Goal: Task Accomplishment & Management: Complete application form

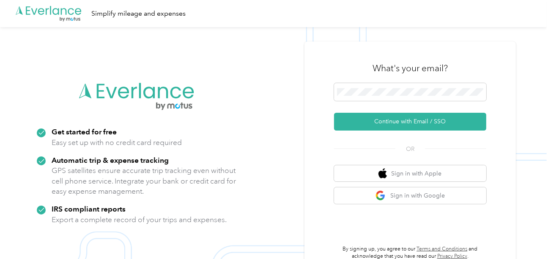
drag, startPoint x: 374, startPoint y: 117, endPoint x: 117, endPoint y: 5, distance: 280.3
click at [374, 117] on button "Continue with Email / SSO" at bounding box center [410, 122] width 152 height 18
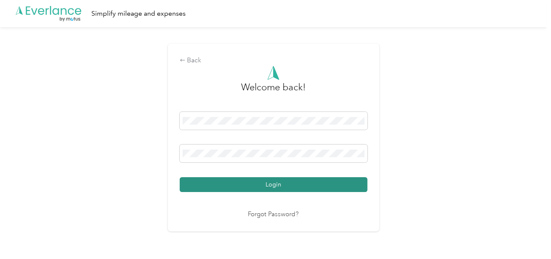
click at [302, 191] on button "Login" at bounding box center [274, 184] width 188 height 15
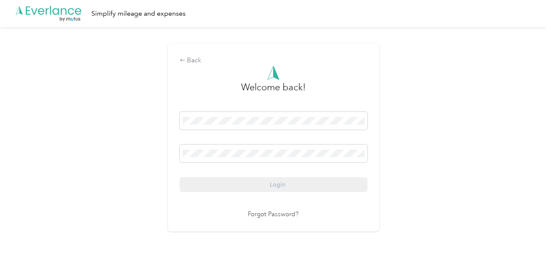
drag, startPoint x: 419, startPoint y: 161, endPoint x: 477, endPoint y: 175, distance: 59.6
click at [426, 163] on div "Back Welcome back! Login Forgot Password?" at bounding box center [273, 141] width 547 height 228
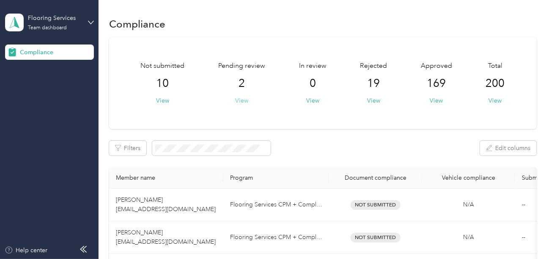
click at [245, 100] on button "View" at bounding box center [241, 100] width 13 height 9
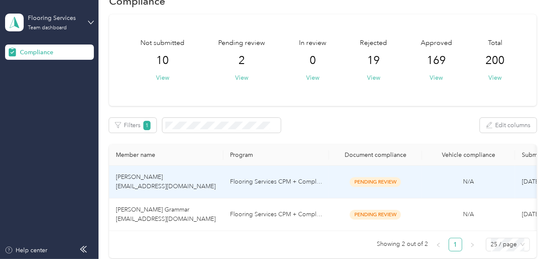
scroll to position [42, 0]
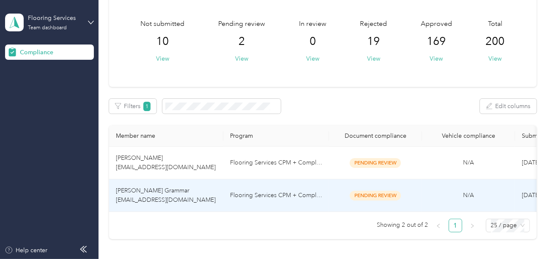
click at [276, 191] on td "Flooring Services CPM + Compliance" at bounding box center [276, 195] width 106 height 33
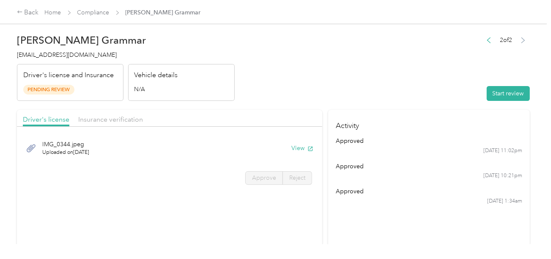
drag, startPoint x: 384, startPoint y: 98, endPoint x: 461, endPoint y: 105, distance: 77.3
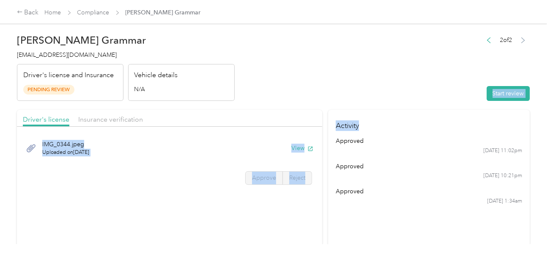
click at [493, 94] on button "Start review" at bounding box center [508, 93] width 43 height 15
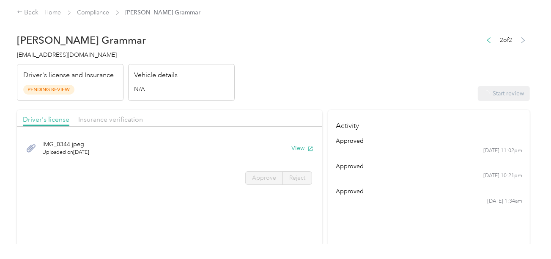
click at [358, 72] on header "[PERSON_NAME] Grammar [EMAIL_ADDRESS][DOMAIN_NAME] Driver's license and Insuran…" at bounding box center [273, 65] width 513 height 71
click at [288, 146] on button "View" at bounding box center [290, 147] width 22 height 9
drag, startPoint x: 251, startPoint y: 170, endPoint x: 264, endPoint y: 174, distance: 14.0
click at [251, 171] on label "Approve" at bounding box center [264, 178] width 38 height 14
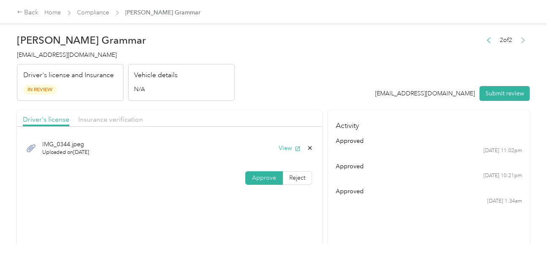
click at [264, 174] on span "Approve" at bounding box center [264, 177] width 24 height 7
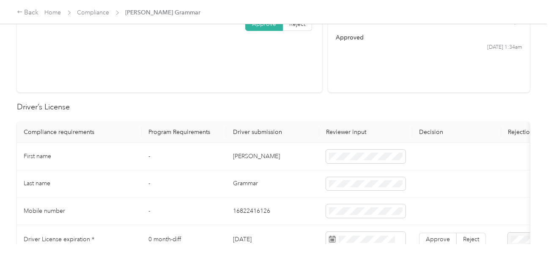
scroll to position [169, 0]
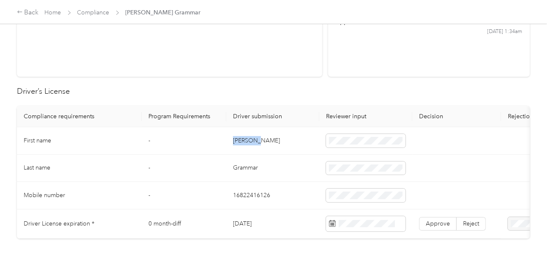
copy td "[PERSON_NAME]"
drag, startPoint x: 231, startPoint y: 138, endPoint x: 269, endPoint y: 138, distance: 38.1
click at [265, 138] on td "[PERSON_NAME]" at bounding box center [272, 141] width 93 height 28
click at [242, 166] on td "Grammar" at bounding box center [272, 168] width 93 height 28
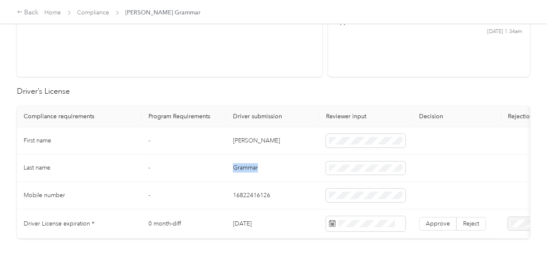
copy td "Grammar"
drag, startPoint x: 298, startPoint y: 176, endPoint x: 525, endPoint y: 193, distance: 227.9
click at [298, 177] on td "Grammar" at bounding box center [272, 168] width 93 height 28
click at [362, 217] on span at bounding box center [366, 223] width 80 height 15
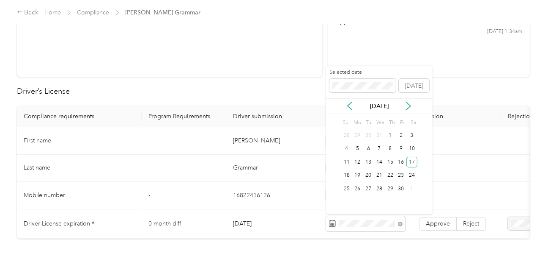
drag, startPoint x: 411, startPoint y: 164, endPoint x: 431, endPoint y: 212, distance: 51.6
click at [411, 164] on div "17" at bounding box center [412, 162] width 11 height 11
click at [436, 220] on span "Approve" at bounding box center [438, 223] width 24 height 7
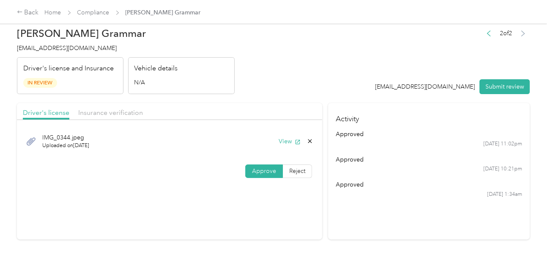
scroll to position [0, 0]
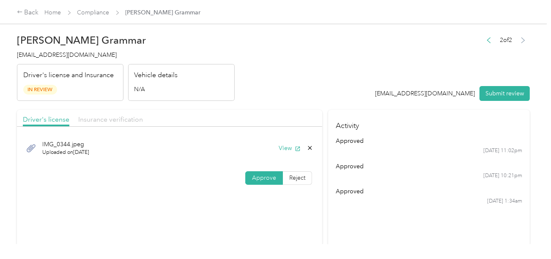
click at [118, 124] on div "Driver's license Insurance verification" at bounding box center [170, 118] width 306 height 17
click at [143, 113] on div "Driver's license Insurance verification" at bounding box center [170, 118] width 306 height 17
drag, startPoint x: 129, startPoint y: 118, endPoint x: 226, endPoint y: 99, distance: 99.0
click at [129, 118] on span "Insurance verification" at bounding box center [110, 119] width 65 height 8
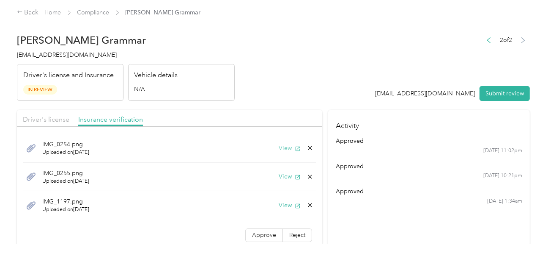
click at [295, 146] on icon "button" at bounding box center [298, 149] width 6 height 6
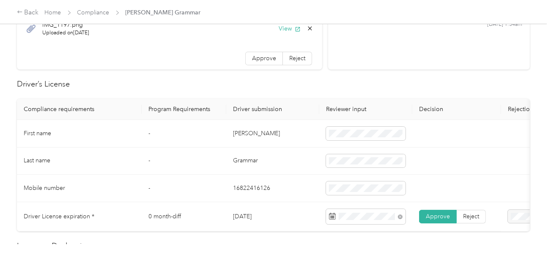
scroll to position [339, 0]
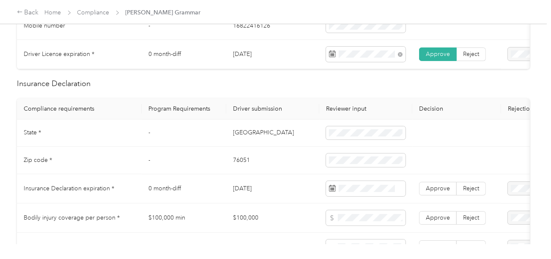
click at [234, 140] on td "[GEOGRAPHIC_DATA]" at bounding box center [272, 133] width 93 height 28
click at [240, 136] on td "[GEOGRAPHIC_DATA]" at bounding box center [272, 133] width 93 height 28
click at [236, 135] on td "[GEOGRAPHIC_DATA]" at bounding box center [272, 133] width 93 height 28
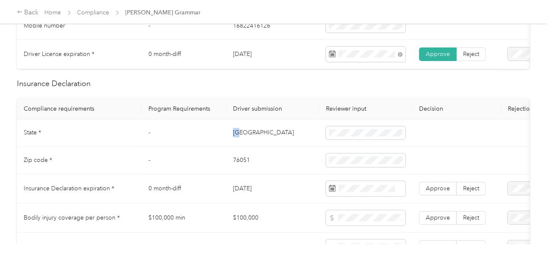
copy td "[GEOGRAPHIC_DATA]"
click at [234, 167] on td "76051" at bounding box center [272, 160] width 93 height 28
copy td "76051"
click at [353, 167] on span at bounding box center [366, 160] width 80 height 14
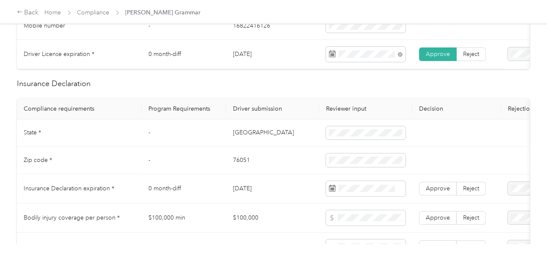
click at [285, 172] on td "76051" at bounding box center [272, 160] width 93 height 28
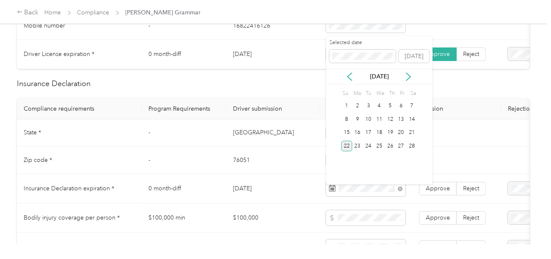
click at [348, 146] on div "22" at bounding box center [347, 145] width 11 height 11
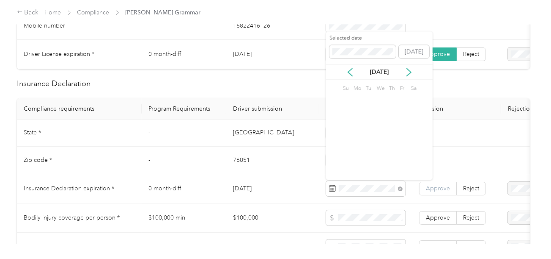
click at [440, 200] on td "Approve Reject" at bounding box center [457, 188] width 89 height 29
click at [436, 190] on span "Approve" at bounding box center [438, 188] width 24 height 7
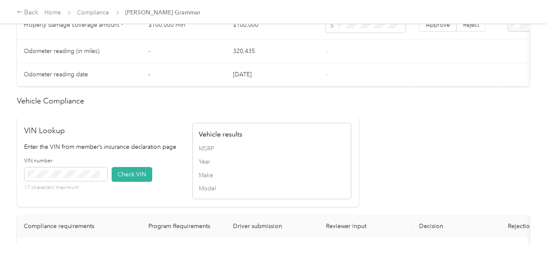
scroll to position [677, 0]
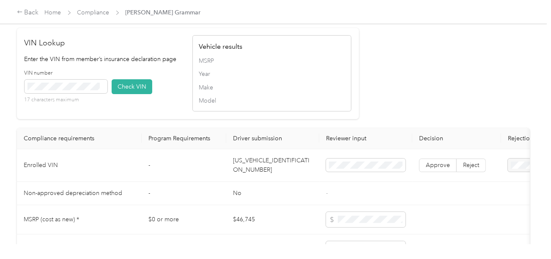
click at [267, 166] on td "[US_VEHICLE_IDENTIFICATION_NUMBER]" at bounding box center [272, 165] width 93 height 33
click at [267, 170] on td "[US_VEHICLE_IDENTIFICATION_NUMBER]" at bounding box center [272, 165] width 93 height 33
copy td "[US_VEHICLE_IDENTIFICATION_NUMBER]"
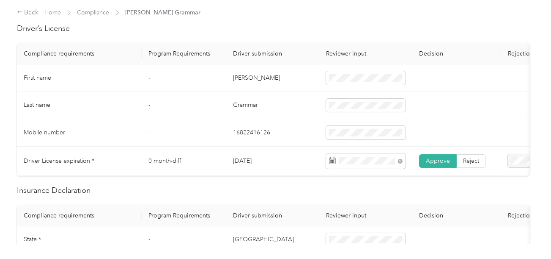
scroll to position [0, 0]
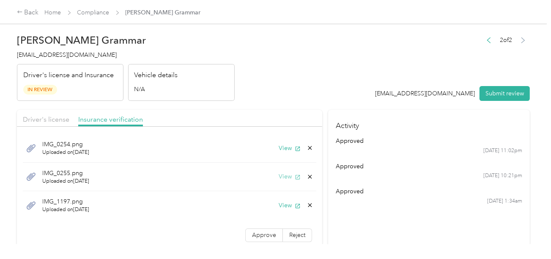
click at [280, 173] on button "View" at bounding box center [290, 176] width 22 height 9
click at [279, 202] on button "View" at bounding box center [290, 205] width 22 height 9
click at [289, 90] on header "[PERSON_NAME] Grammar [EMAIL_ADDRESS][DOMAIN_NAME] Driver's license and Insuran…" at bounding box center [273, 65] width 513 height 71
click at [307, 201] on icon at bounding box center [310, 204] width 7 height 7
click at [279, 208] on button "Yes" at bounding box center [281, 211] width 17 height 14
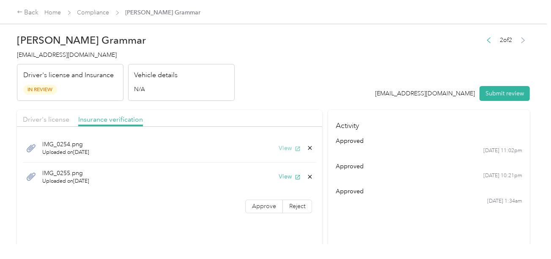
click at [284, 146] on button "View" at bounding box center [290, 147] width 22 height 9
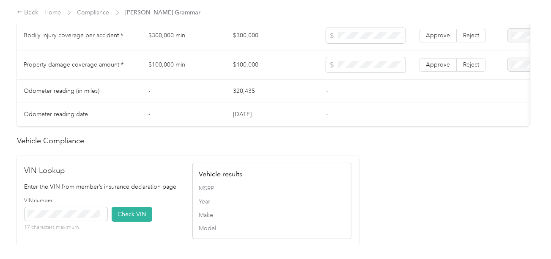
scroll to position [719, 0]
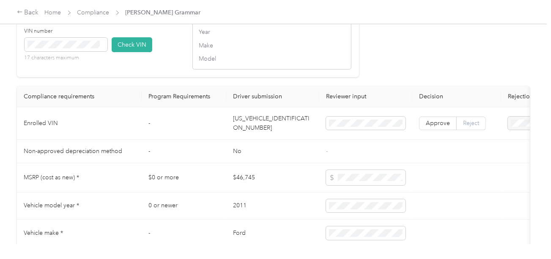
click at [465, 130] on label "Reject" at bounding box center [471, 123] width 29 height 14
click at [506, 151] on span "Vehicle VIN missing from uploaded Insurance Policy doc" at bounding box center [511, 152] width 55 height 25
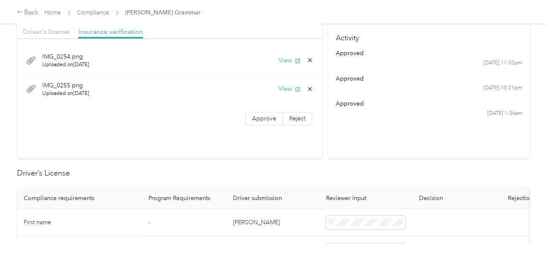
scroll to position [42, 0]
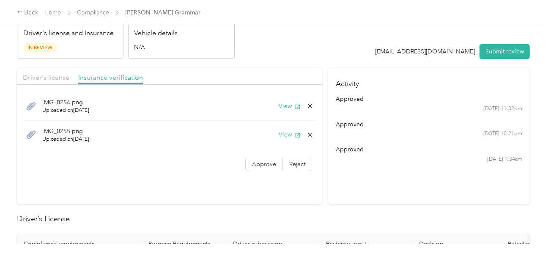
click at [288, 140] on div "IMG_0255.png Uploaded on [DATE] View" at bounding box center [170, 135] width 294 height 28
click at [287, 132] on button "View" at bounding box center [290, 134] width 22 height 9
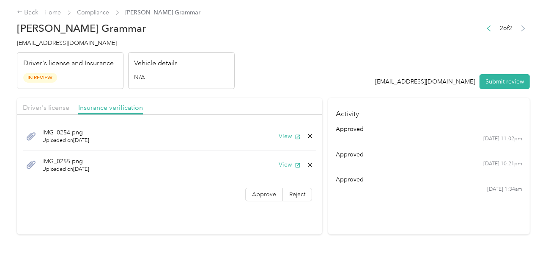
scroll to position [0, 0]
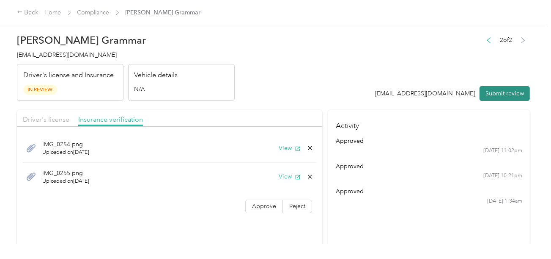
click at [500, 96] on button "Submit review" at bounding box center [505, 93] width 50 height 15
click at [347, 66] on header "[PERSON_NAME] Grammar [EMAIL_ADDRESS][DOMAIN_NAME] Driver's license and Insuran…" at bounding box center [273, 65] width 513 height 71
click at [62, 54] on span "[EMAIL_ADDRESS][DOMAIN_NAME]" at bounding box center [67, 54] width 100 height 7
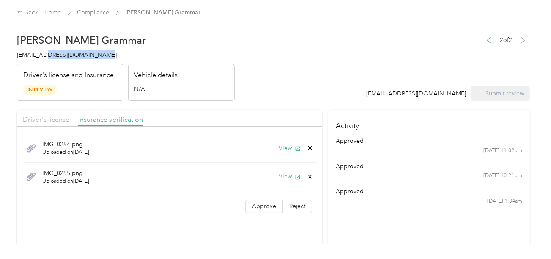
click at [62, 54] on span "[EMAIL_ADDRESS][DOMAIN_NAME]" at bounding box center [67, 54] width 100 height 7
copy span "[EMAIL_ADDRESS][DOMAIN_NAME]"
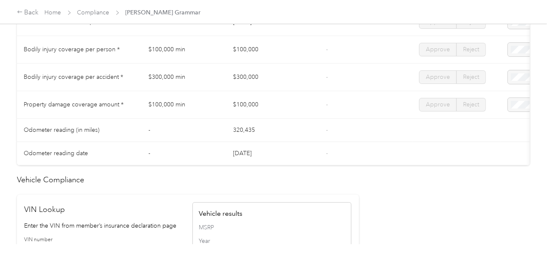
scroll to position [380, 0]
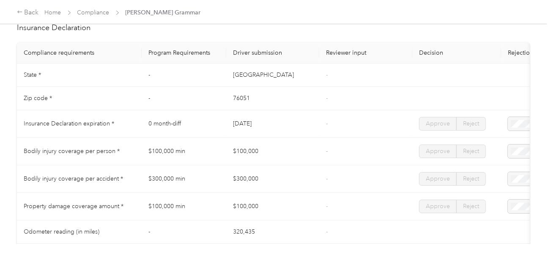
click at [88, 17] on span "Compliance" at bounding box center [93, 12] width 32 height 9
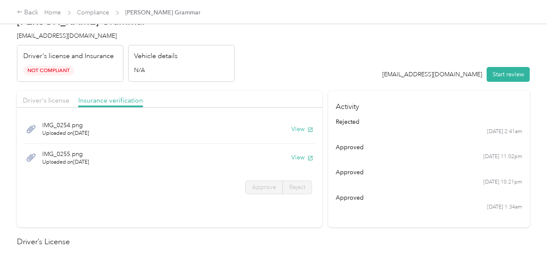
scroll to position [0, 0]
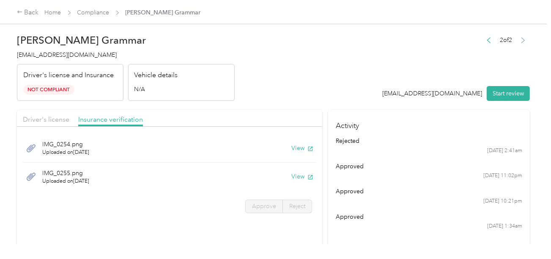
drag, startPoint x: 255, startPoint y: 45, endPoint x: 99, endPoint y: 20, distance: 157.8
click at [253, 45] on header "[PERSON_NAME] Grammar [EMAIL_ADDRESS][DOMAIN_NAME] Driver's license and Insuran…" at bounding box center [273, 65] width 513 height 71
click at [99, 11] on link "Compliance" at bounding box center [93, 12] width 32 height 7
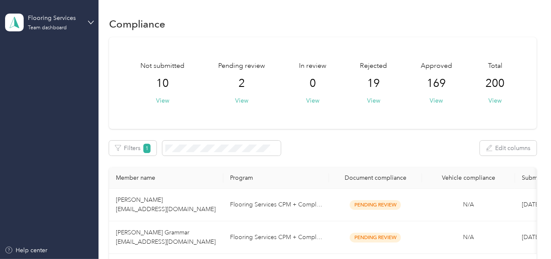
scroll to position [83, 0]
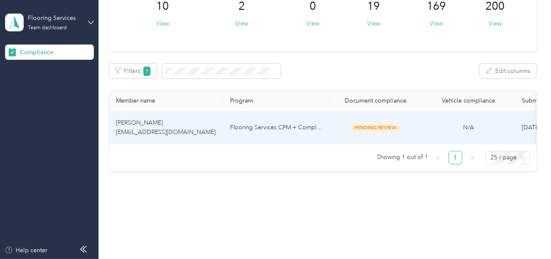
click at [273, 122] on td "Flooring Services CPM + Compliance" at bounding box center [276, 127] width 106 height 33
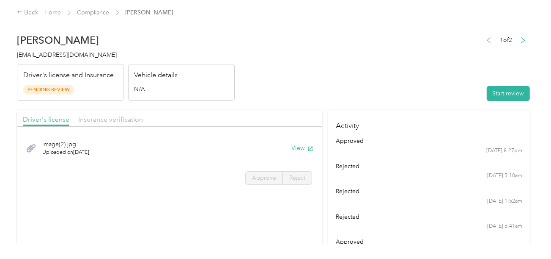
drag, startPoint x: 355, startPoint y: 77, endPoint x: 507, endPoint y: 102, distance: 153.5
click at [355, 77] on header "[PERSON_NAME] [EMAIL_ADDRESS][DOMAIN_NAME] Driver's license and Insurance Pendi…" at bounding box center [273, 65] width 513 height 71
click at [510, 94] on button "Start review" at bounding box center [508, 93] width 43 height 15
click at [309, 83] on header "[PERSON_NAME] [EMAIL_ADDRESS][DOMAIN_NAME] Driver's license and Insurance Pendi…" at bounding box center [273, 65] width 513 height 71
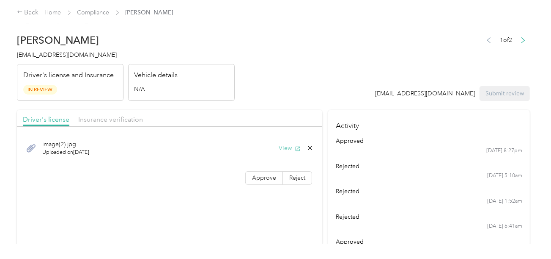
click at [293, 148] on button "View" at bounding box center [290, 147] width 22 height 9
click at [264, 176] on span "Approve" at bounding box center [264, 177] width 24 height 7
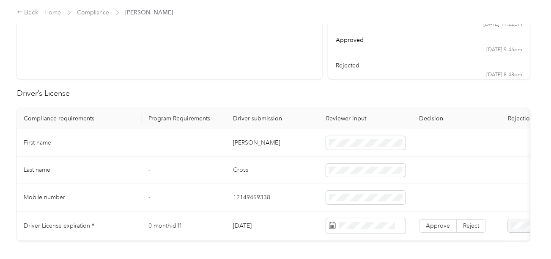
scroll to position [169, 0]
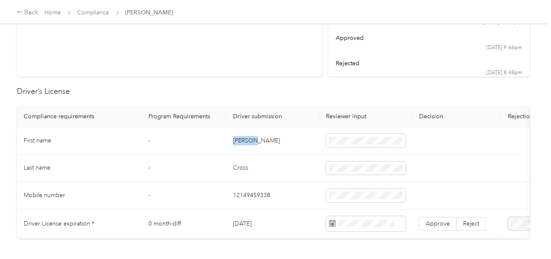
copy td "[PERSON_NAME]"
drag, startPoint x: 232, startPoint y: 138, endPoint x: 325, endPoint y: 138, distance: 92.7
click at [269, 136] on td "[PERSON_NAME]" at bounding box center [272, 141] width 93 height 28
click at [234, 164] on td "Cross" at bounding box center [272, 168] width 93 height 28
copy td "Cross"
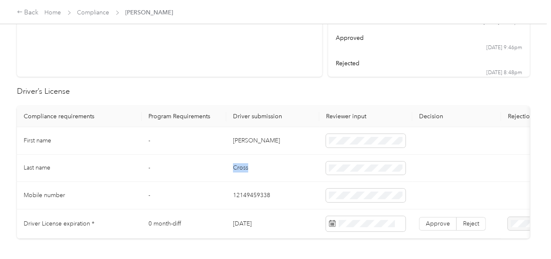
click at [234, 164] on td "Cross" at bounding box center [272, 168] width 93 height 28
drag, startPoint x: 298, startPoint y: 186, endPoint x: 502, endPoint y: 194, distance: 205.0
click at [300, 187] on td "12149459338" at bounding box center [272, 196] width 93 height 28
click at [359, 220] on span at bounding box center [366, 223] width 80 height 15
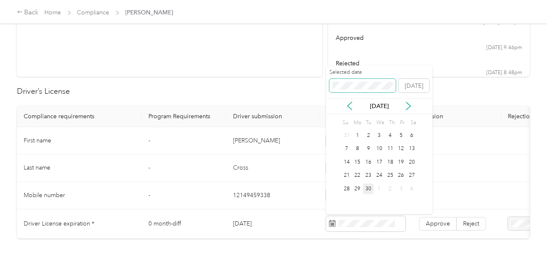
click at [355, 89] on span at bounding box center [363, 86] width 67 height 14
click at [389, 179] on div "23" at bounding box center [390, 175] width 11 height 11
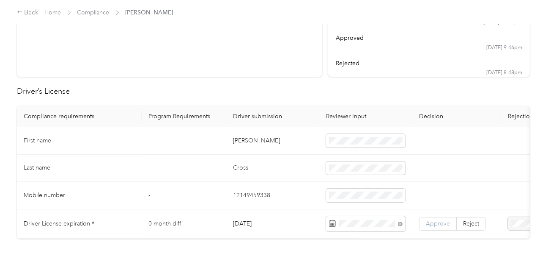
click at [439, 220] on span "Approve" at bounding box center [438, 223] width 24 height 7
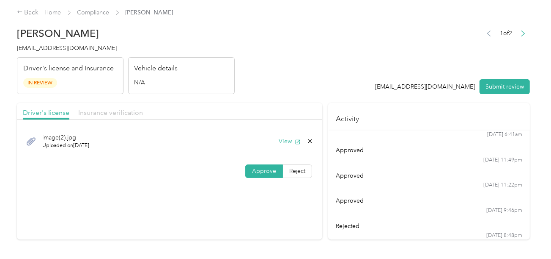
scroll to position [0, 0]
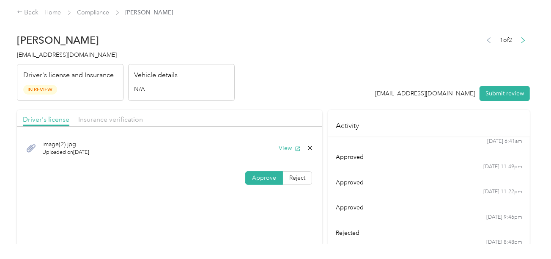
click at [110, 124] on div "Driver's license Insurance verification" at bounding box center [170, 118] width 306 height 17
click at [239, 99] on header "[PERSON_NAME] [EMAIL_ADDRESS][DOMAIN_NAME] Driver's license and Insurance In Re…" at bounding box center [273, 65] width 513 height 71
click at [88, 131] on div "image(2).jpg Uploaded on [DATE] View" at bounding box center [170, 148] width 306 height 34
drag, startPoint x: 107, startPoint y: 121, endPoint x: 244, endPoint y: 98, distance: 139.1
click at [108, 121] on span "Insurance verification" at bounding box center [110, 119] width 65 height 8
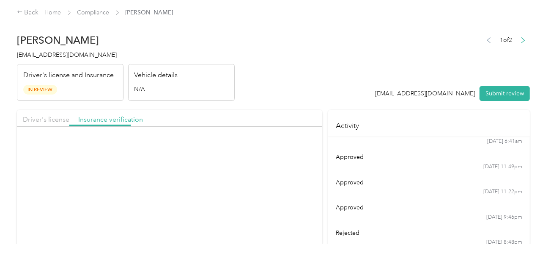
drag, startPoint x: 250, startPoint y: 97, endPoint x: 255, endPoint y: 106, distance: 10.5
click at [251, 97] on header "[PERSON_NAME] [EMAIL_ADDRESS][DOMAIN_NAME] Driver's license and Insurance In Re…" at bounding box center [273, 65] width 513 height 71
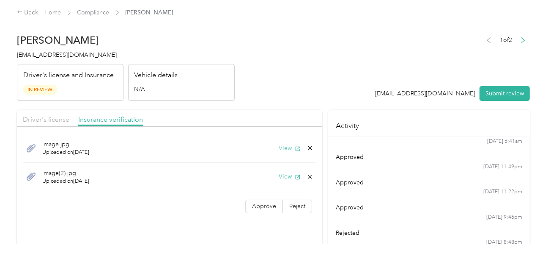
click at [286, 149] on button "View" at bounding box center [290, 147] width 22 height 9
click at [299, 97] on header "[PERSON_NAME] [EMAIL_ADDRESS][DOMAIN_NAME] Driver's license and Insurance In Re…" at bounding box center [273, 65] width 513 height 71
click at [284, 176] on button "View" at bounding box center [290, 176] width 22 height 9
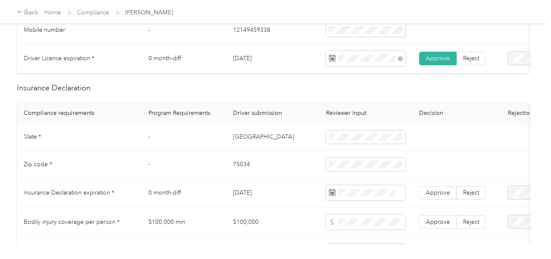
scroll to position [423, 0]
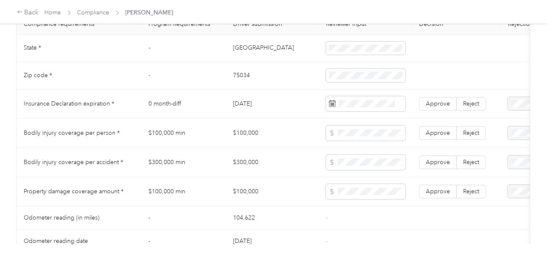
click at [237, 53] on td "[GEOGRAPHIC_DATA]" at bounding box center [272, 49] width 93 height 28
copy td "[GEOGRAPHIC_DATA]"
click at [242, 84] on td "75034" at bounding box center [272, 76] width 93 height 28
copy td "75034"
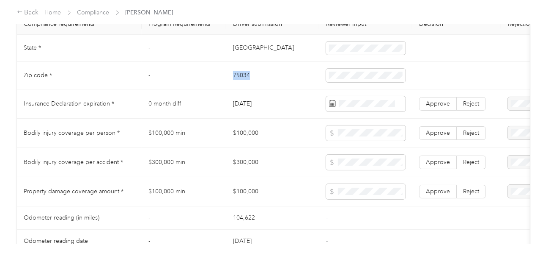
click at [242, 84] on td "75034" at bounding box center [272, 76] width 93 height 28
click at [334, 83] on td at bounding box center [366, 76] width 93 height 28
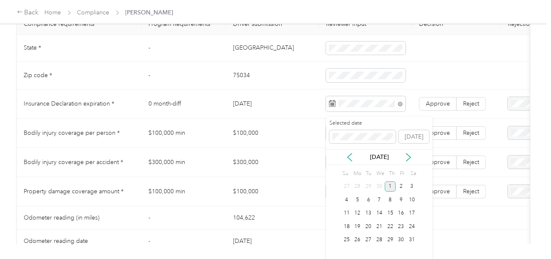
click at [388, 185] on div "1" at bounding box center [390, 186] width 11 height 11
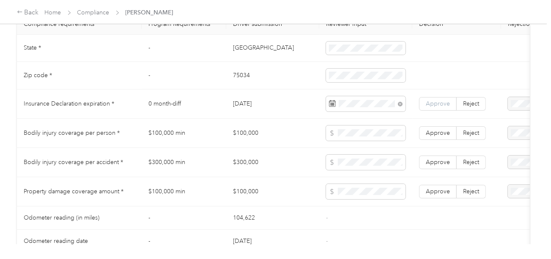
click at [435, 107] on span "Approve" at bounding box center [438, 103] width 24 height 7
click at [303, 143] on td "$100,000" at bounding box center [272, 132] width 93 height 29
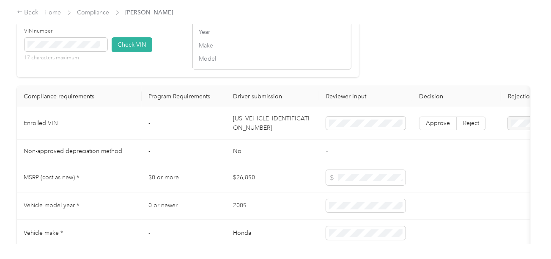
click at [255, 124] on td "[US_VEHICLE_IDENTIFICATION_NUMBER]" at bounding box center [272, 123] width 93 height 33
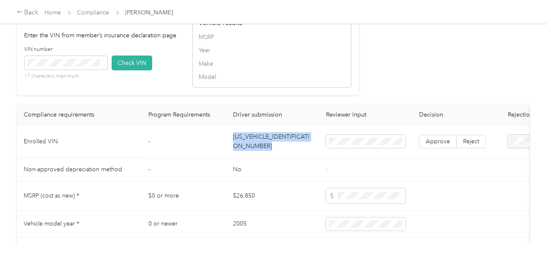
scroll to position [677, 0]
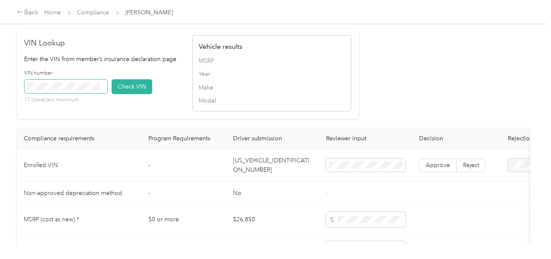
click at [88, 93] on span at bounding box center [66, 87] width 83 height 14
click at [72, 93] on span at bounding box center [66, 87] width 83 height 14
drag, startPoint x: 127, startPoint y: 96, endPoint x: 195, endPoint y: 104, distance: 68.2
click at [128, 94] on button "Check VIN" at bounding box center [132, 86] width 41 height 15
click at [285, 173] on td "[US_VEHICLE_IDENTIFICATION_NUMBER]" at bounding box center [272, 165] width 93 height 33
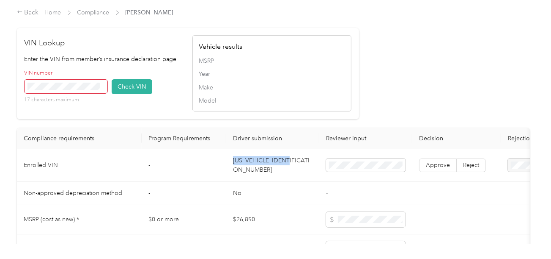
click at [285, 173] on td "[US_VEHICLE_IDENTIFICATION_NUMBER]" at bounding box center [272, 165] width 93 height 33
click at [339, 167] on span at bounding box center [366, 165] width 80 height 14
drag, startPoint x: 135, startPoint y: 96, endPoint x: 173, endPoint y: 97, distance: 37.7
click at [140, 94] on button "Check VIN" at bounding box center [132, 86] width 41 height 15
drag, startPoint x: 377, startPoint y: 97, endPoint x: 399, endPoint y: 125, distance: 35.2
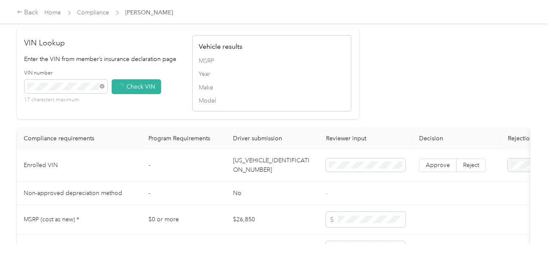
click at [429, 165] on td "Approve Reject" at bounding box center [457, 165] width 89 height 33
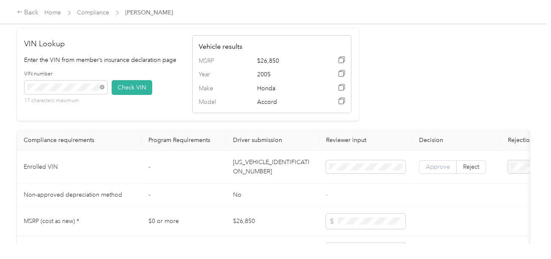
click at [432, 170] on span "Approve" at bounding box center [438, 166] width 24 height 7
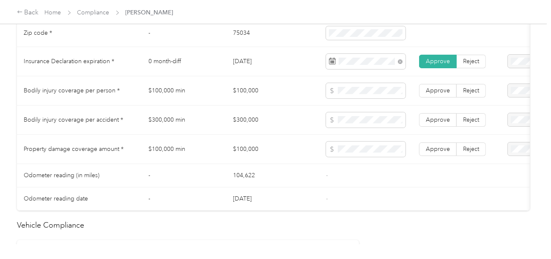
scroll to position [423, 0]
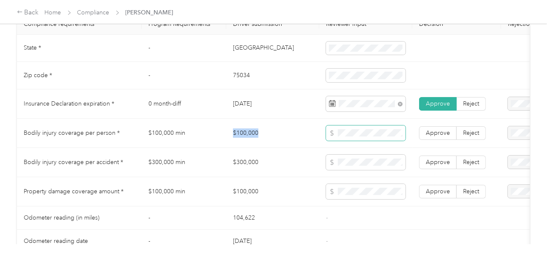
drag, startPoint x: 230, startPoint y: 141, endPoint x: 337, endPoint y: 140, distance: 107.5
click at [280, 140] on td "$100,000" at bounding box center [272, 132] width 93 height 29
drag, startPoint x: 214, startPoint y: 163, endPoint x: 278, endPoint y: 164, distance: 64.3
click at [261, 164] on tr "Bodily injury coverage per accident * $300,000 min $300,000 Approve Reject" at bounding box center [315, 162] width 597 height 29
click at [436, 165] on span "Approve" at bounding box center [438, 161] width 24 height 7
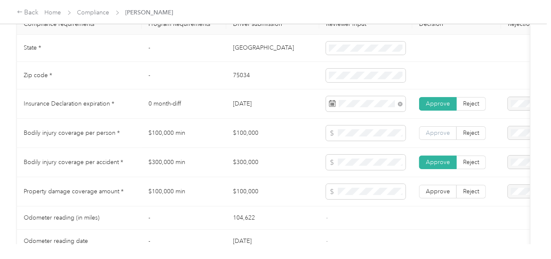
click at [435, 136] on span "Approve" at bounding box center [438, 132] width 24 height 7
click at [442, 195] on span "Approve" at bounding box center [438, 190] width 24 height 7
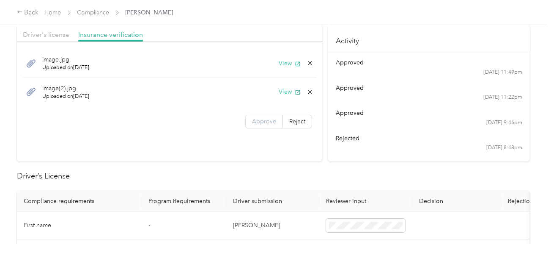
click at [268, 120] on span "Approve" at bounding box center [264, 121] width 24 height 7
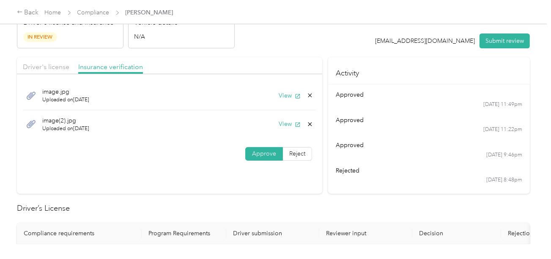
scroll to position [0, 0]
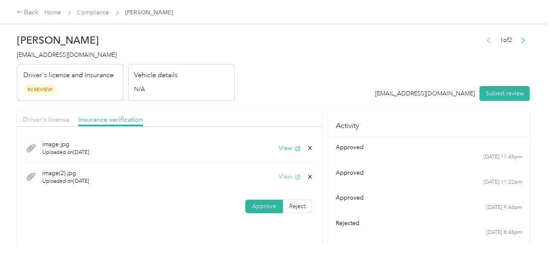
click at [289, 174] on button "View" at bounding box center [290, 176] width 22 height 9
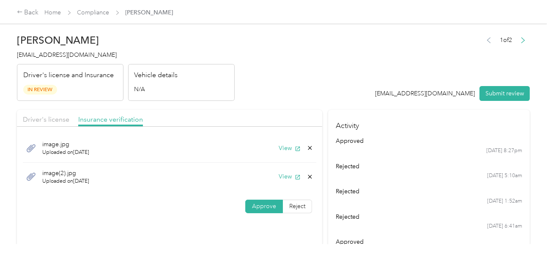
click at [343, 94] on header "[PERSON_NAME] [EMAIL_ADDRESS][DOMAIN_NAME] Driver's license and Insurance In Re…" at bounding box center [273, 65] width 513 height 71
drag, startPoint x: 520, startPoint y: 103, endPoint x: 503, endPoint y: 99, distance: 17.4
click at [490, 95] on button "Submit review" at bounding box center [505, 93] width 50 height 15
click at [328, 91] on header "[PERSON_NAME] [EMAIL_ADDRESS][DOMAIN_NAME] Driver's license and Insurance In Re…" at bounding box center [273, 65] width 513 height 71
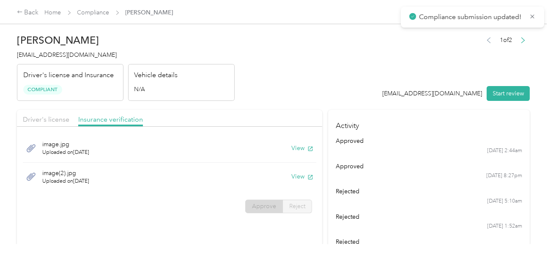
click at [79, 52] on span "[EMAIL_ADDRESS][DOMAIN_NAME]" at bounding box center [67, 54] width 100 height 7
click at [98, 17] on div "Back Home Compliance [PERSON_NAME]" at bounding box center [95, 13] width 157 height 10
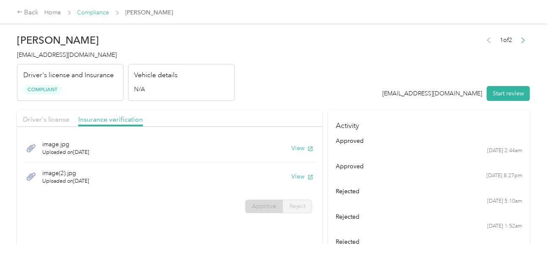
click at [100, 11] on link "Compliance" at bounding box center [93, 12] width 32 height 7
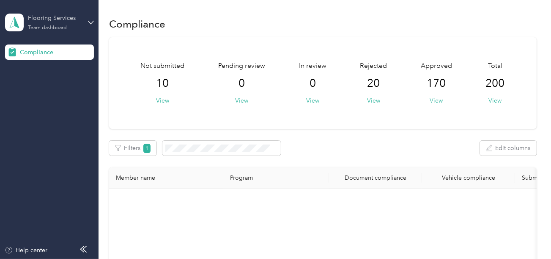
click at [58, 19] on div "Flooring Services" at bounding box center [54, 18] width 53 height 9
click at [46, 88] on div "Log out" at bounding box center [94, 88] width 166 height 15
